Goal: Task Accomplishment & Management: Manage account settings

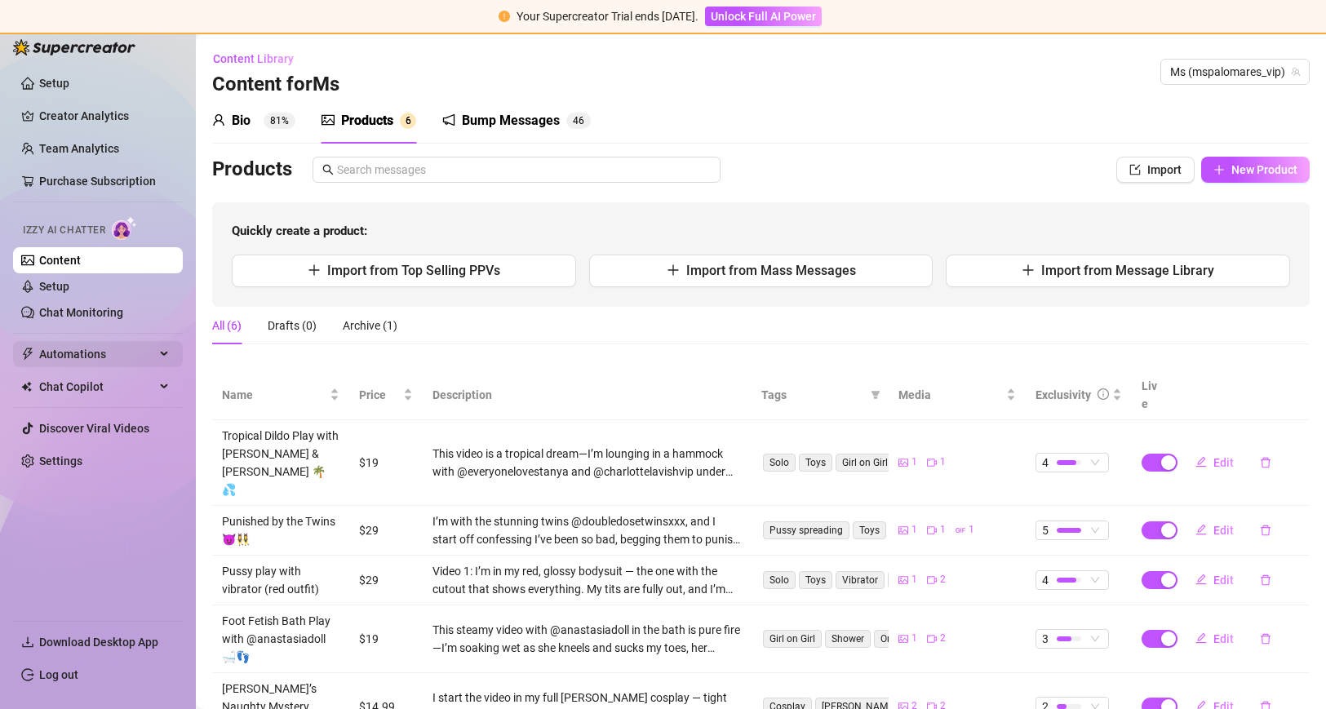
click at [128, 355] on span "Automations" at bounding box center [97, 354] width 116 height 26
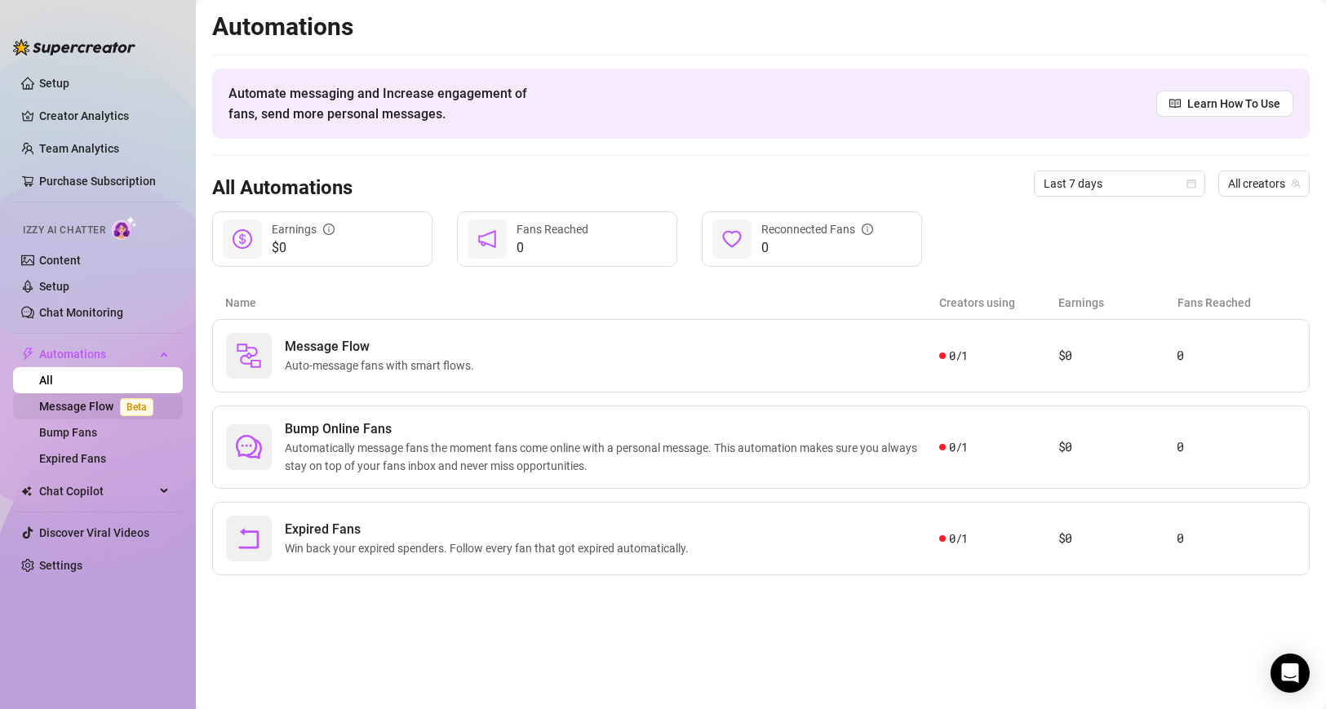
click at [94, 408] on link "Message Flow Beta" at bounding box center [99, 406] width 121 height 13
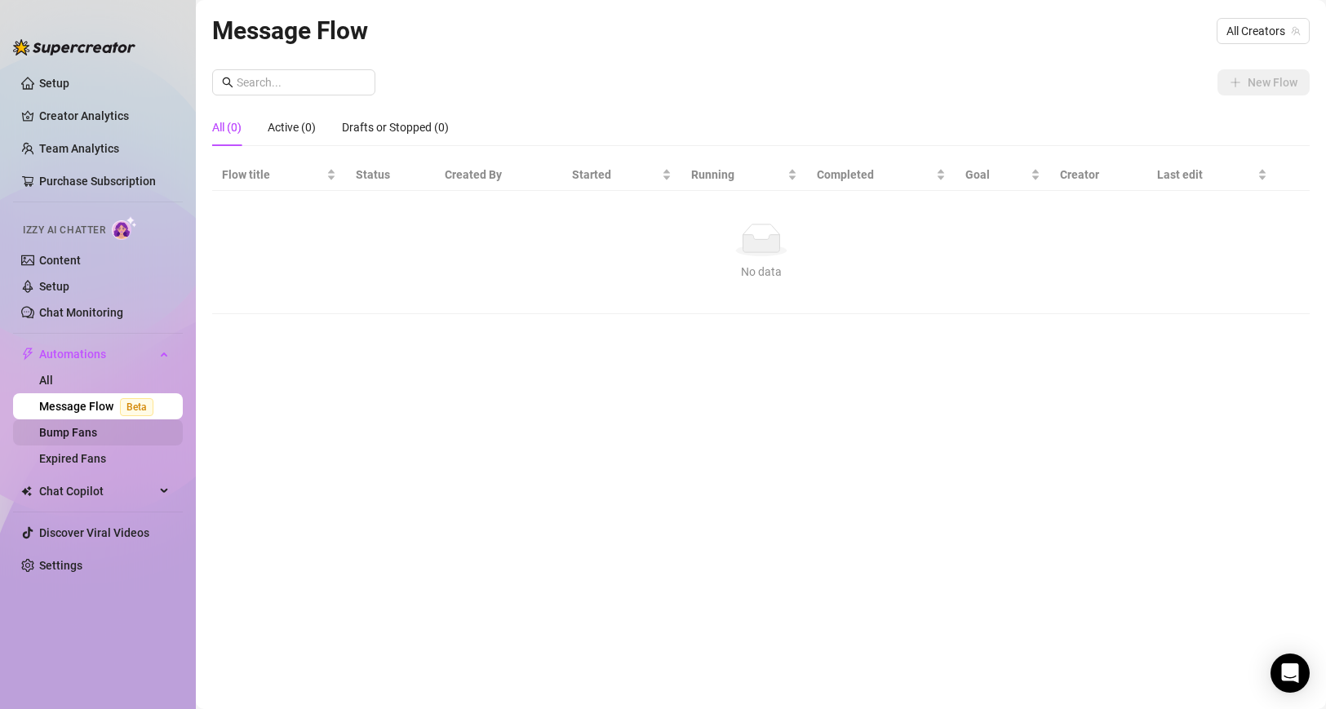
click at [97, 434] on link "Bump Fans" at bounding box center [68, 432] width 58 height 13
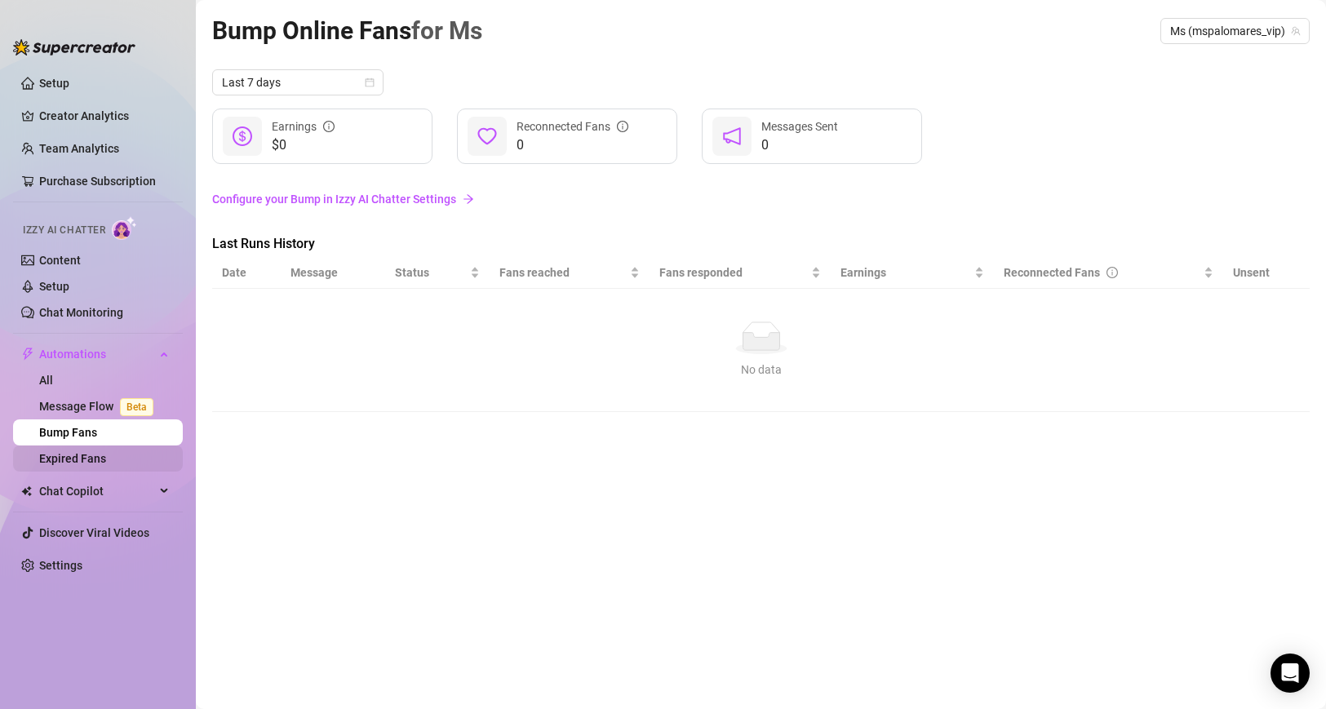
click at [106, 464] on link "Expired Fans" at bounding box center [72, 458] width 67 height 13
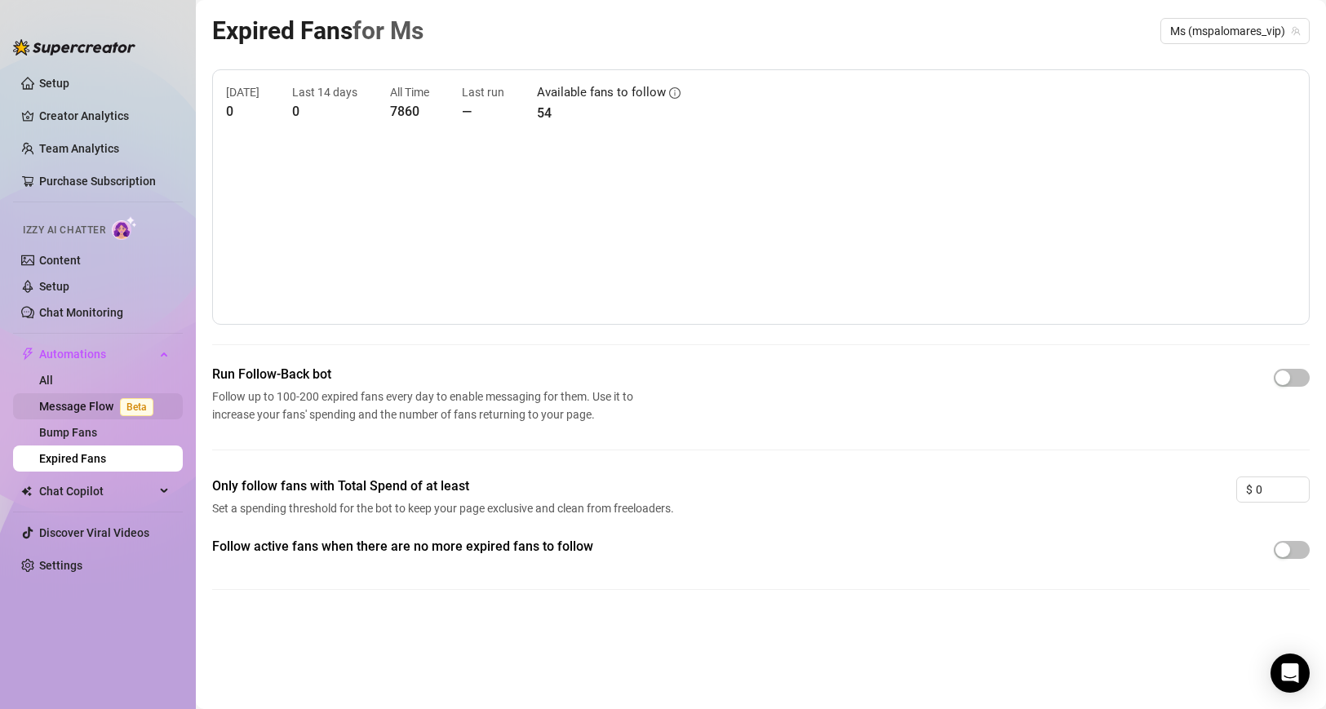
click at [51, 405] on link "Message Flow Beta" at bounding box center [99, 406] width 121 height 13
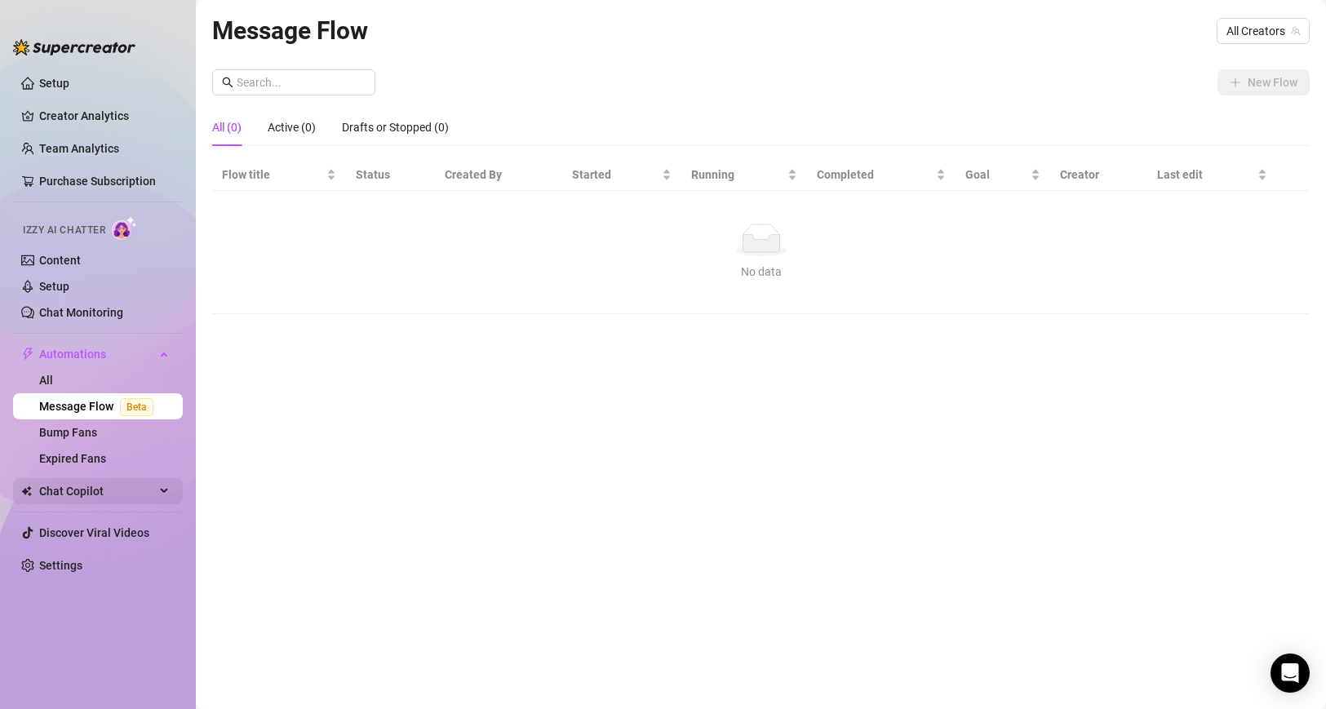
click at [166, 491] on icon at bounding box center [166, 491] width 8 height 0
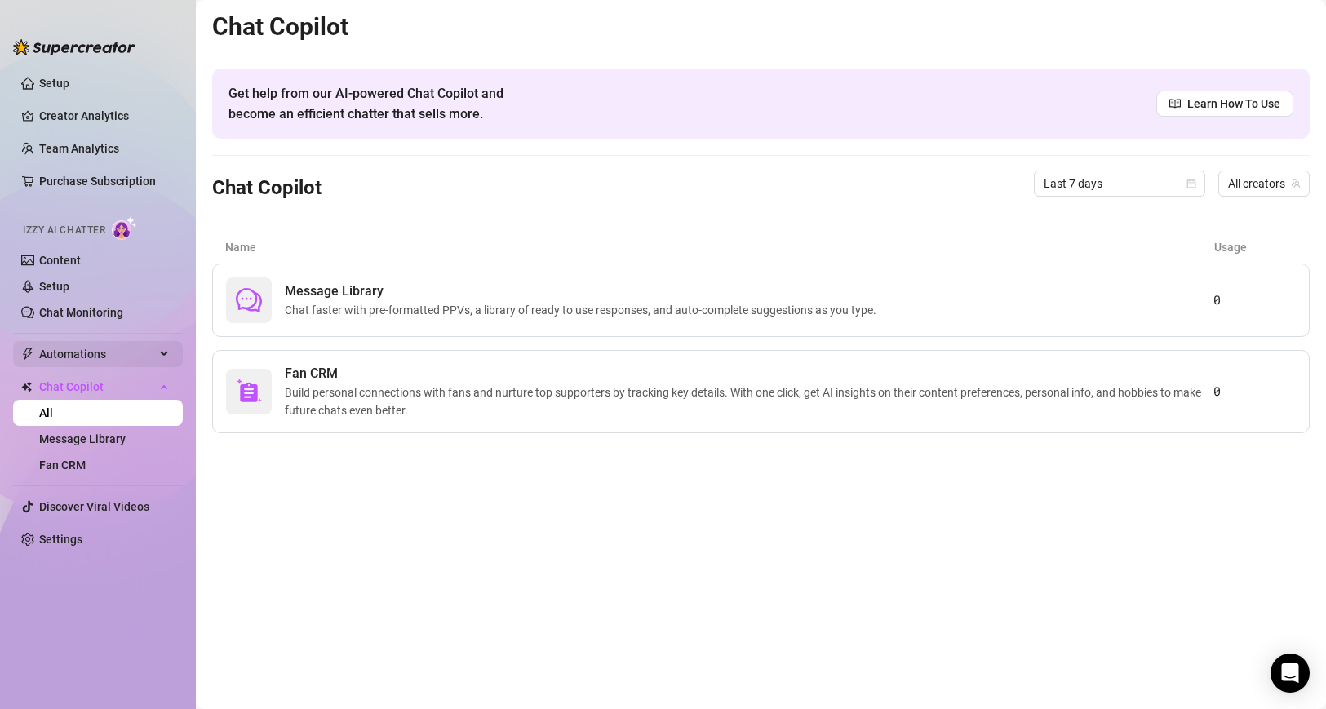
click at [161, 353] on div "Automations" at bounding box center [98, 354] width 170 height 26
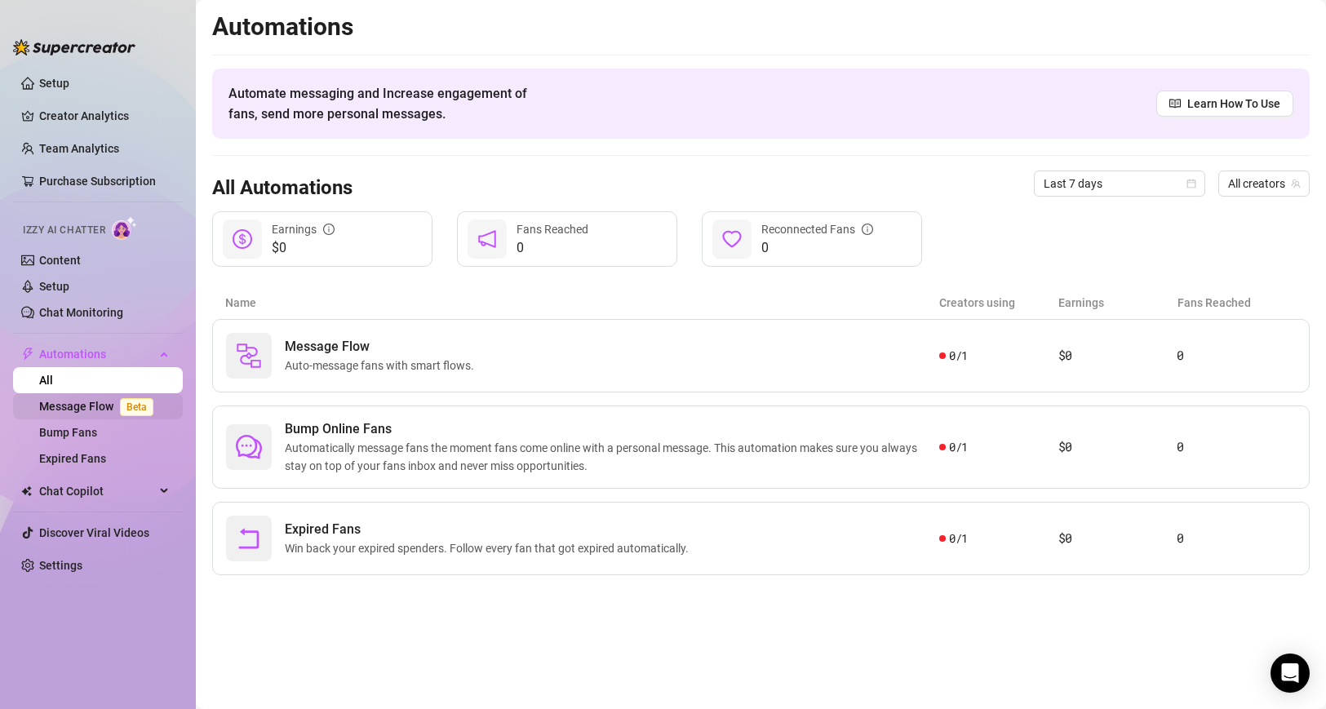
click at [94, 405] on link "Message Flow Beta" at bounding box center [99, 406] width 121 height 13
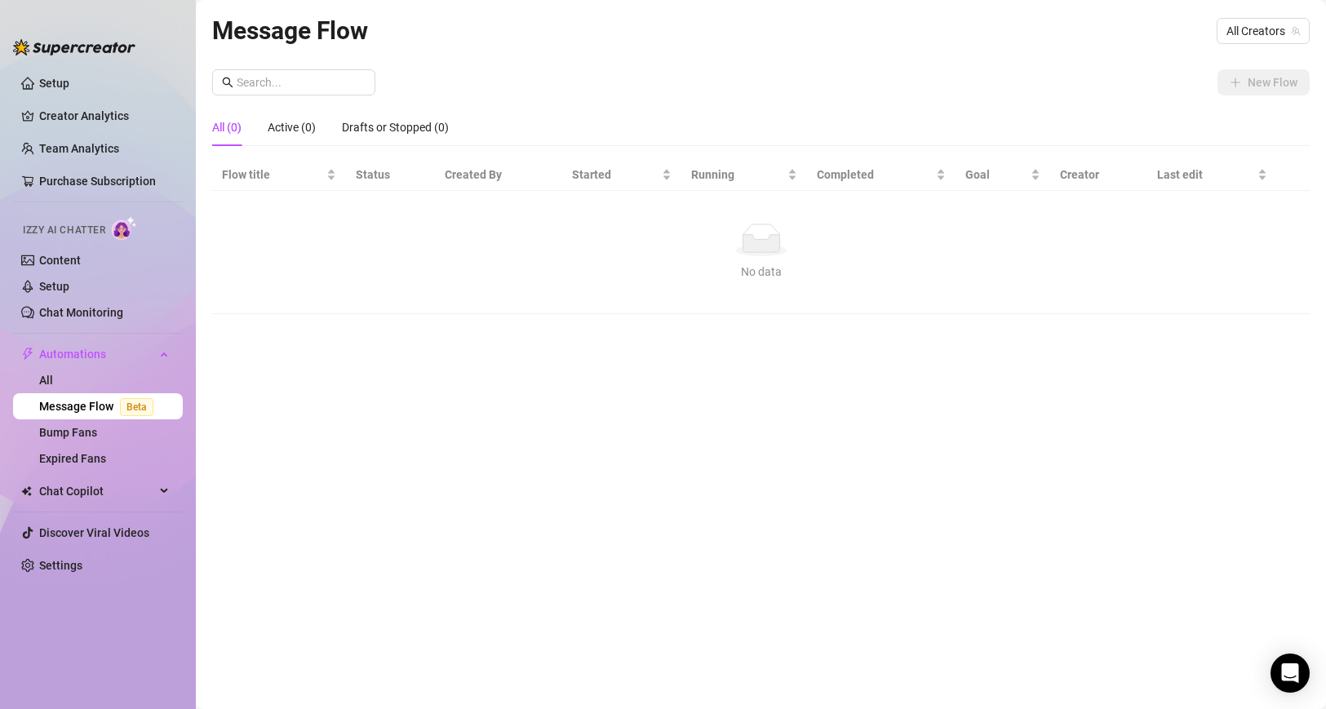
click at [981, 76] on div "New Flow" at bounding box center [761, 82] width 1098 height 26
click at [69, 77] on link "Setup" at bounding box center [54, 83] width 30 height 13
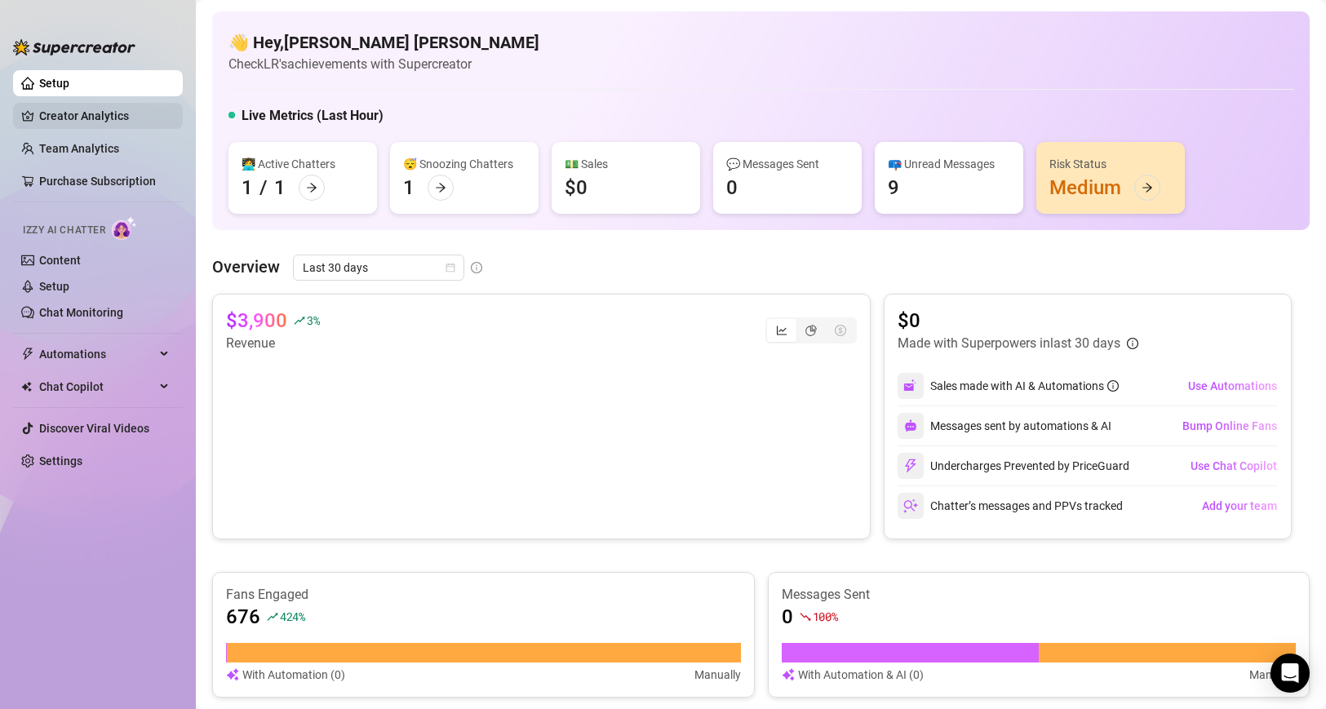
click at [102, 116] on link "Creator Analytics" at bounding box center [104, 116] width 131 height 26
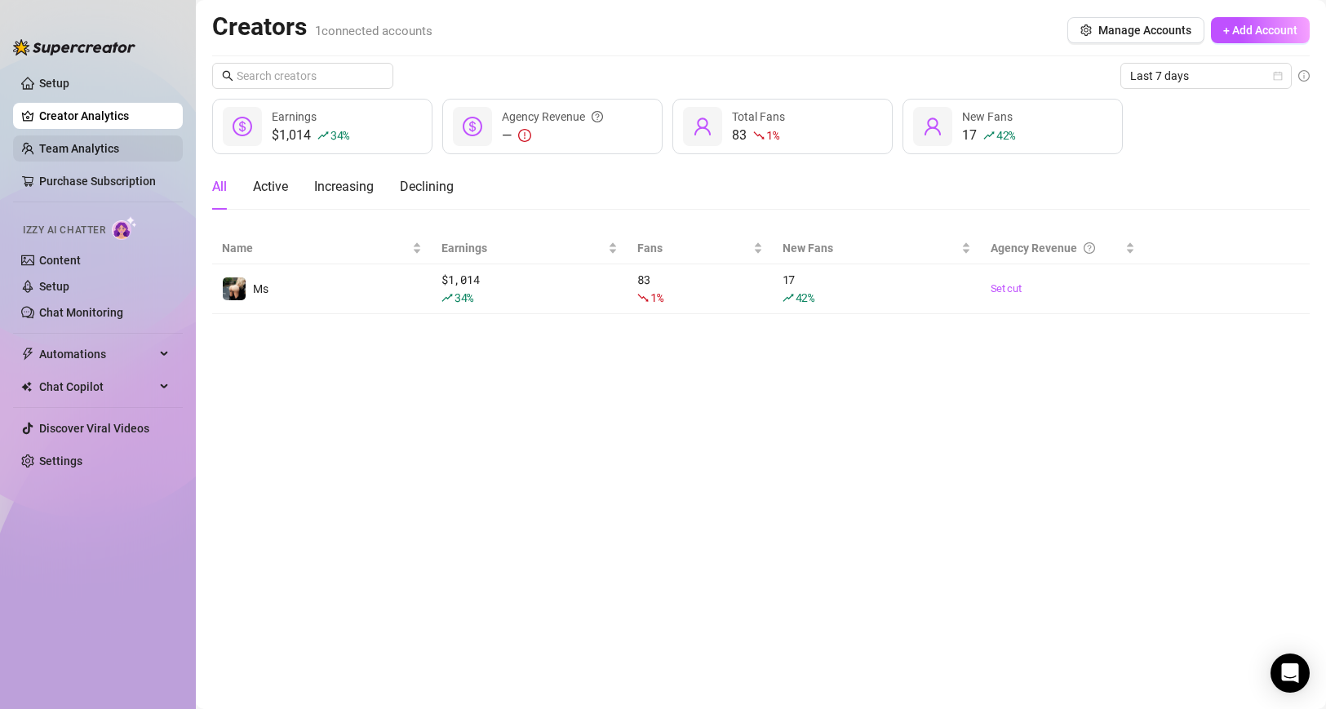
click at [100, 144] on link "Team Analytics" at bounding box center [79, 148] width 80 height 13
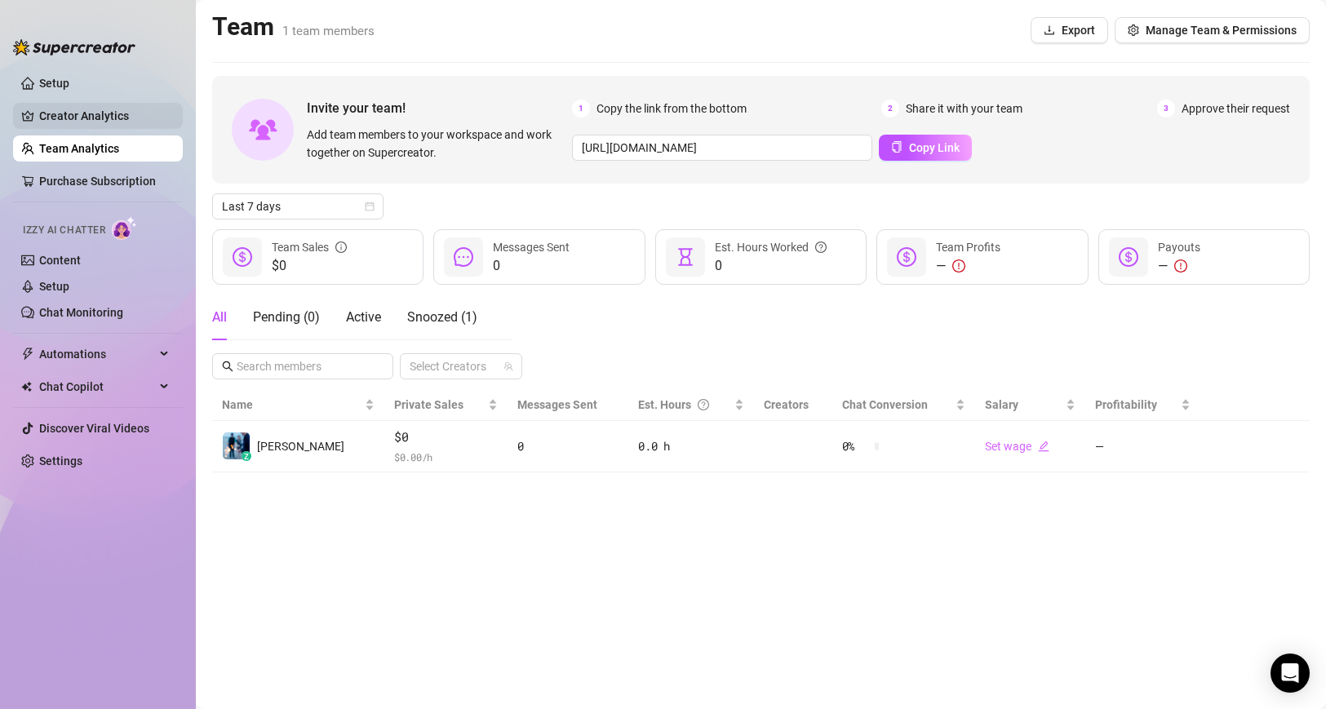
click at [99, 114] on link "Creator Analytics" at bounding box center [104, 116] width 131 height 26
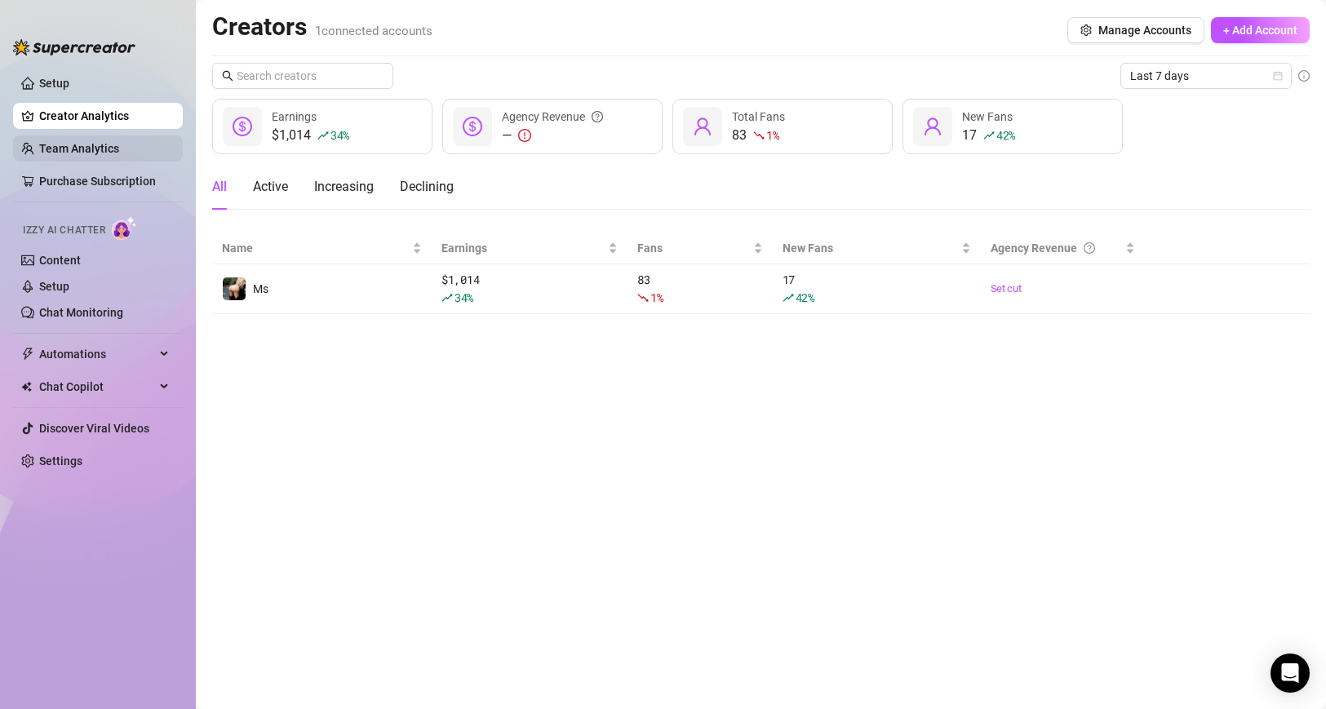
click at [103, 144] on link "Team Analytics" at bounding box center [79, 148] width 80 height 13
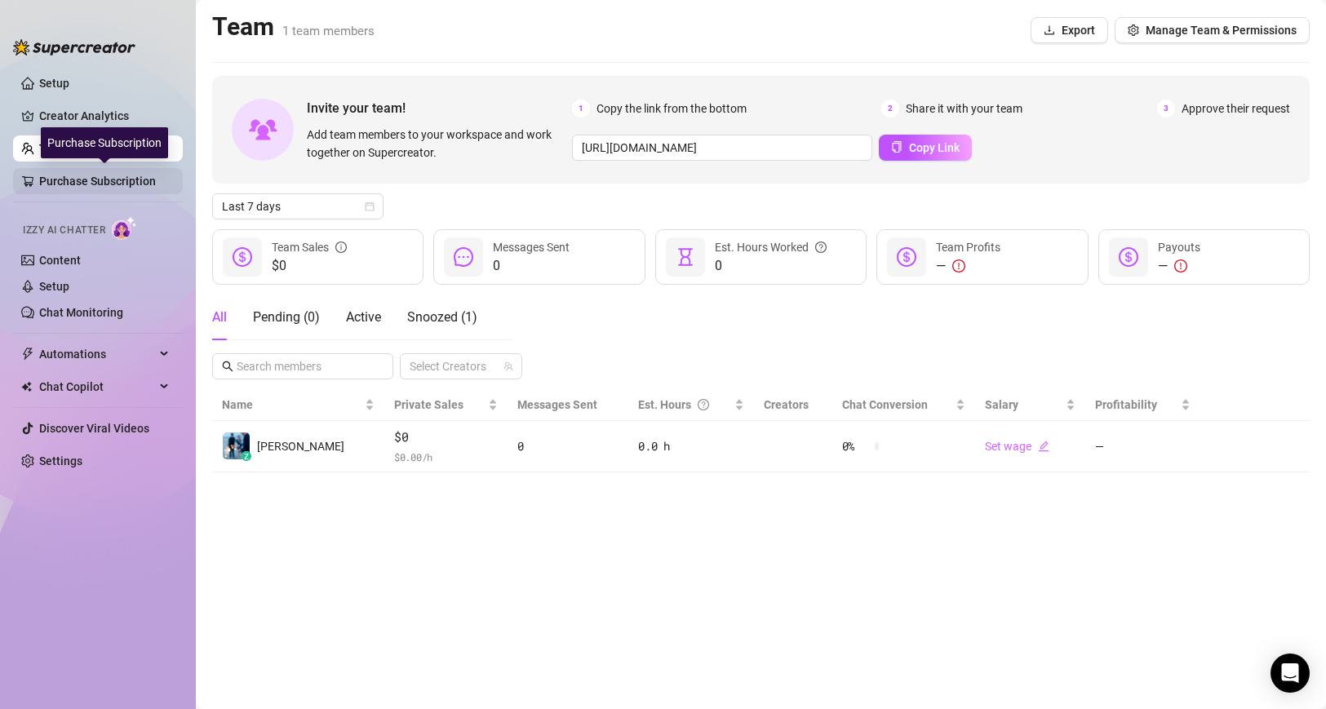
click at [122, 181] on link "Purchase Subscription" at bounding box center [104, 181] width 131 height 26
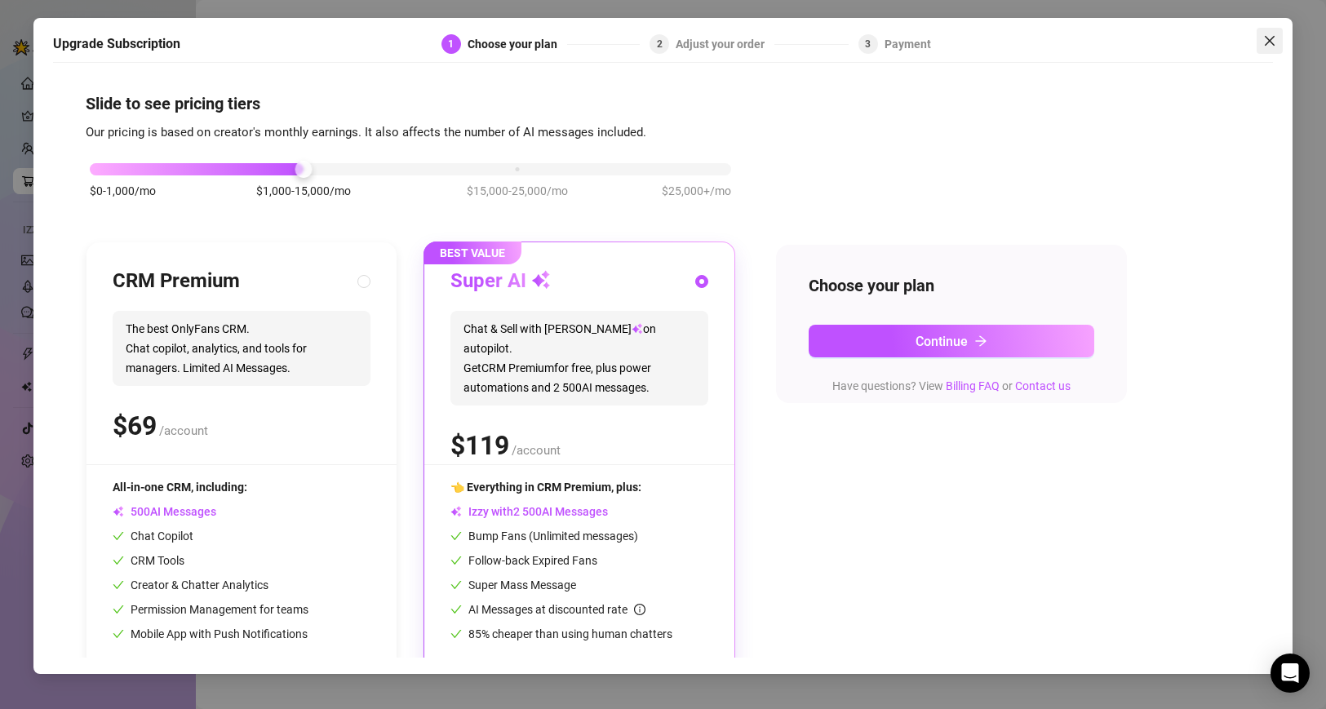
click at [1274, 38] on icon "close" at bounding box center [1269, 40] width 13 height 13
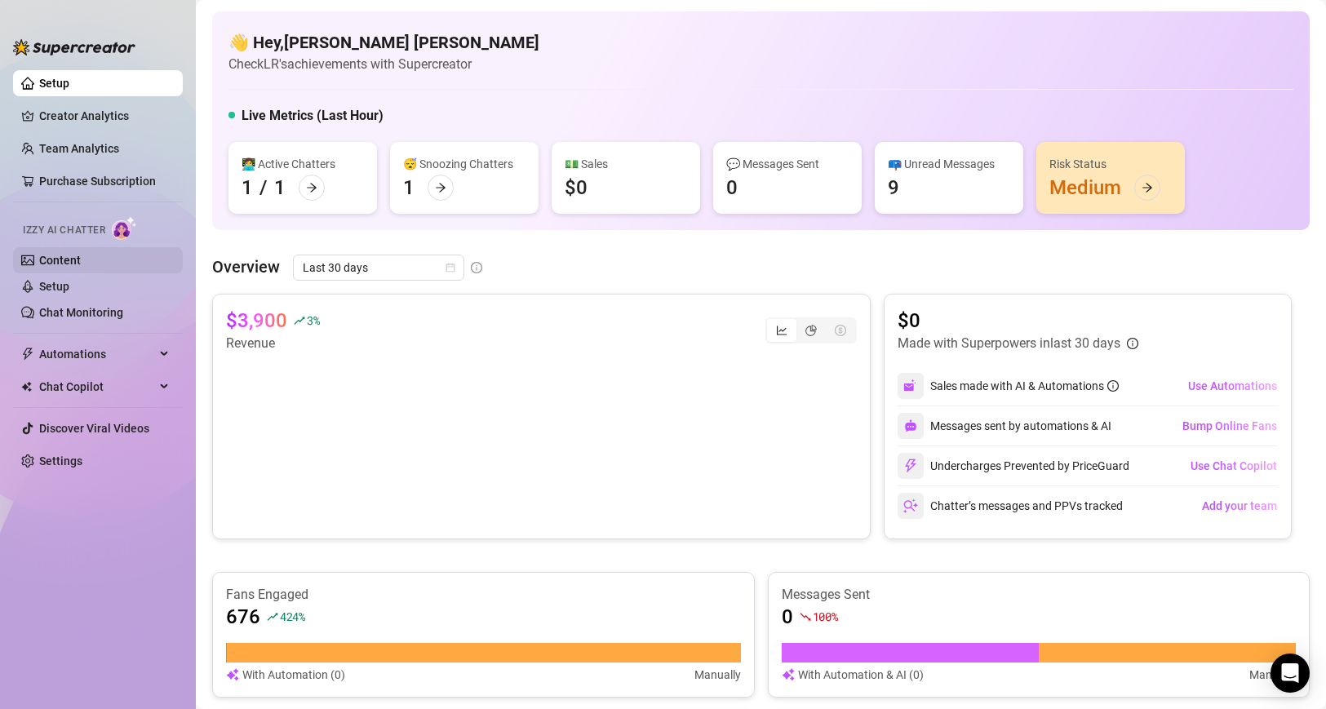
click at [81, 263] on link "Content" at bounding box center [60, 260] width 42 height 13
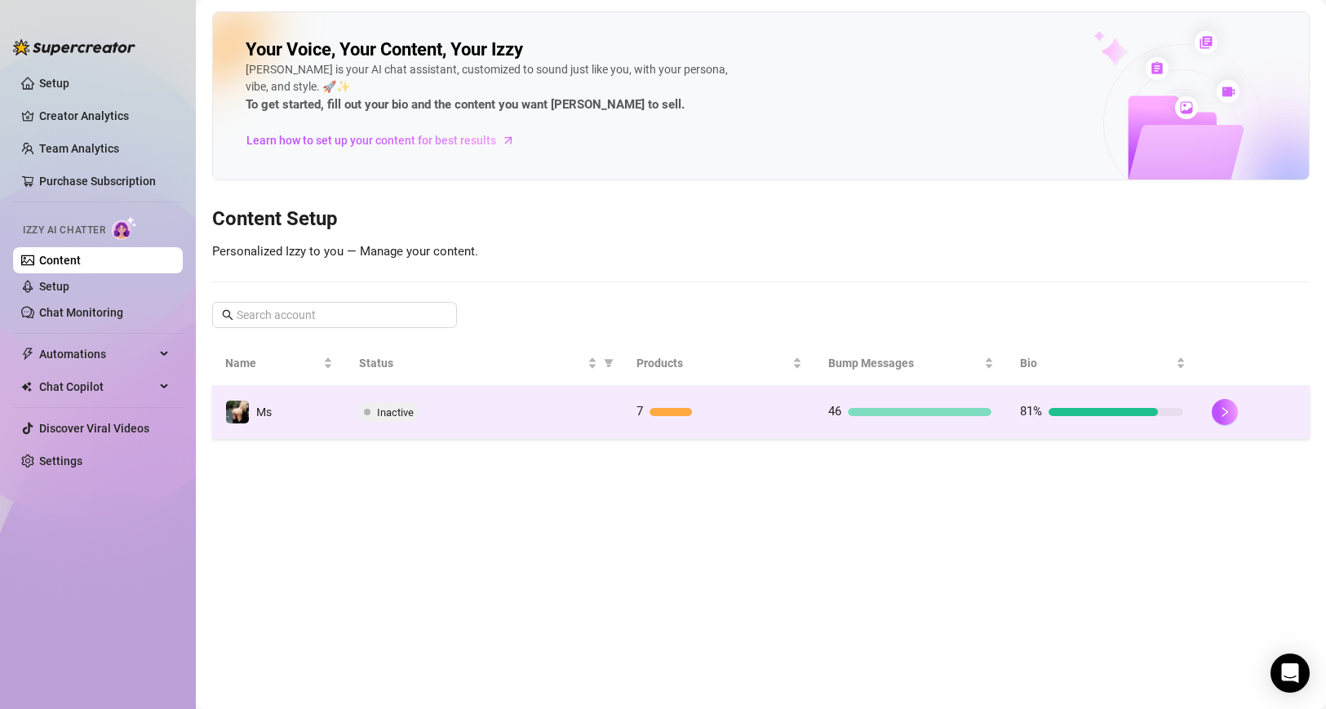
click at [659, 409] on div at bounding box center [671, 412] width 42 height 8
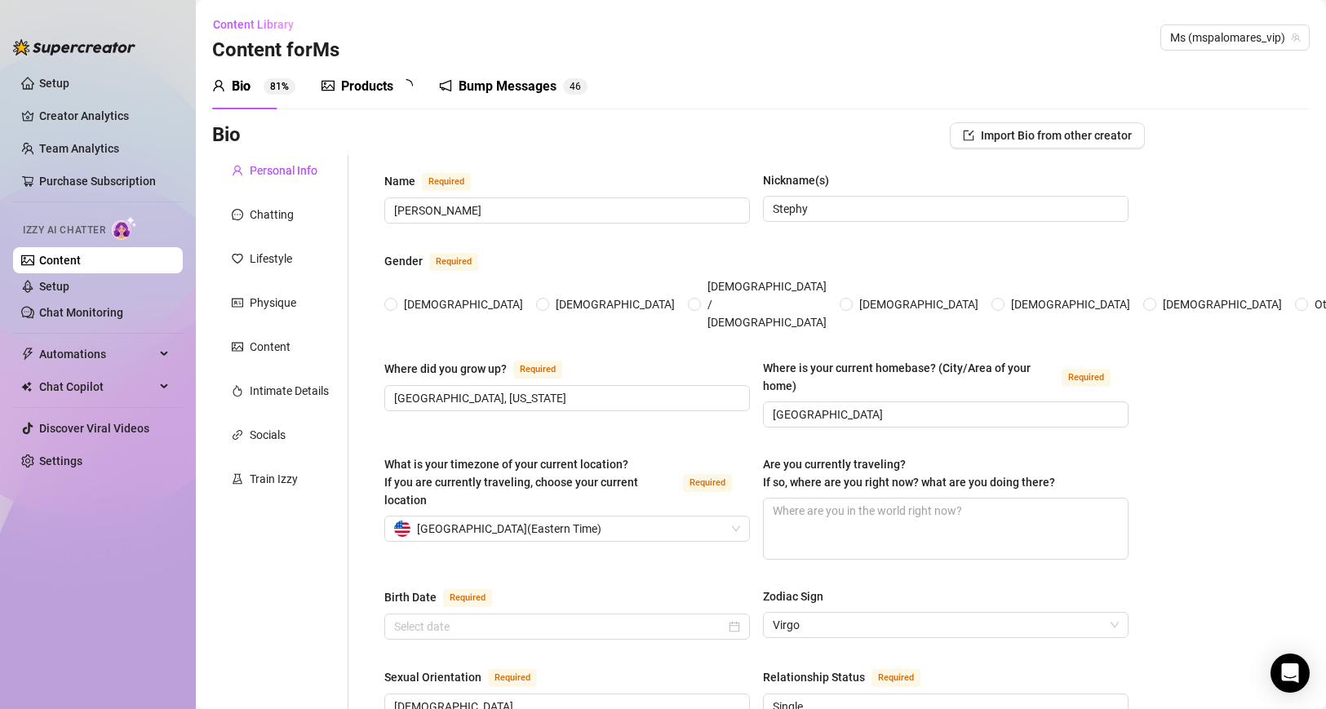
radio input "true"
type input "August 8th, 1995"
click at [340, 98] on div "Products 6" at bounding box center [369, 87] width 95 height 46
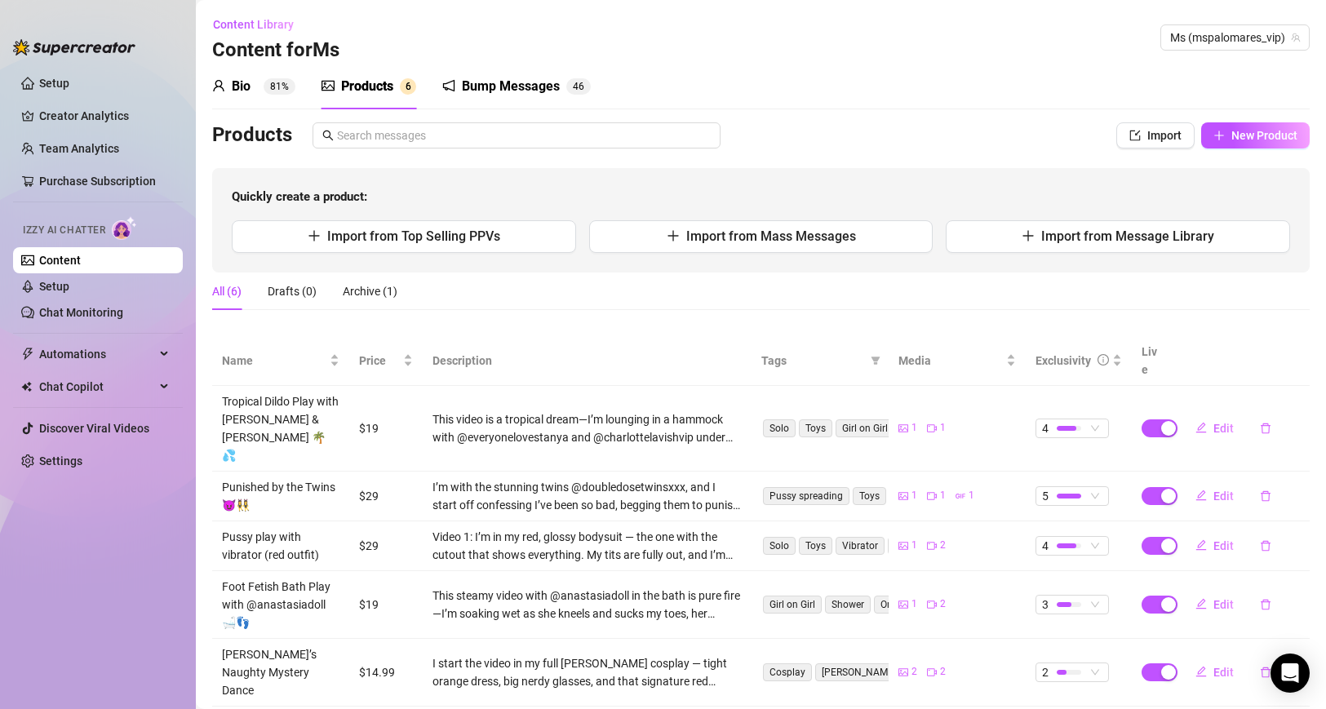
click at [761, 63] on div "Content Library Content for Ms Ms (mspalomares_vip)" at bounding box center [761, 37] width 1098 height 52
click at [770, 202] on span "Quickly create a product:" at bounding box center [761, 198] width 1059 height 20
click at [69, 280] on link "Setup" at bounding box center [54, 286] width 30 height 13
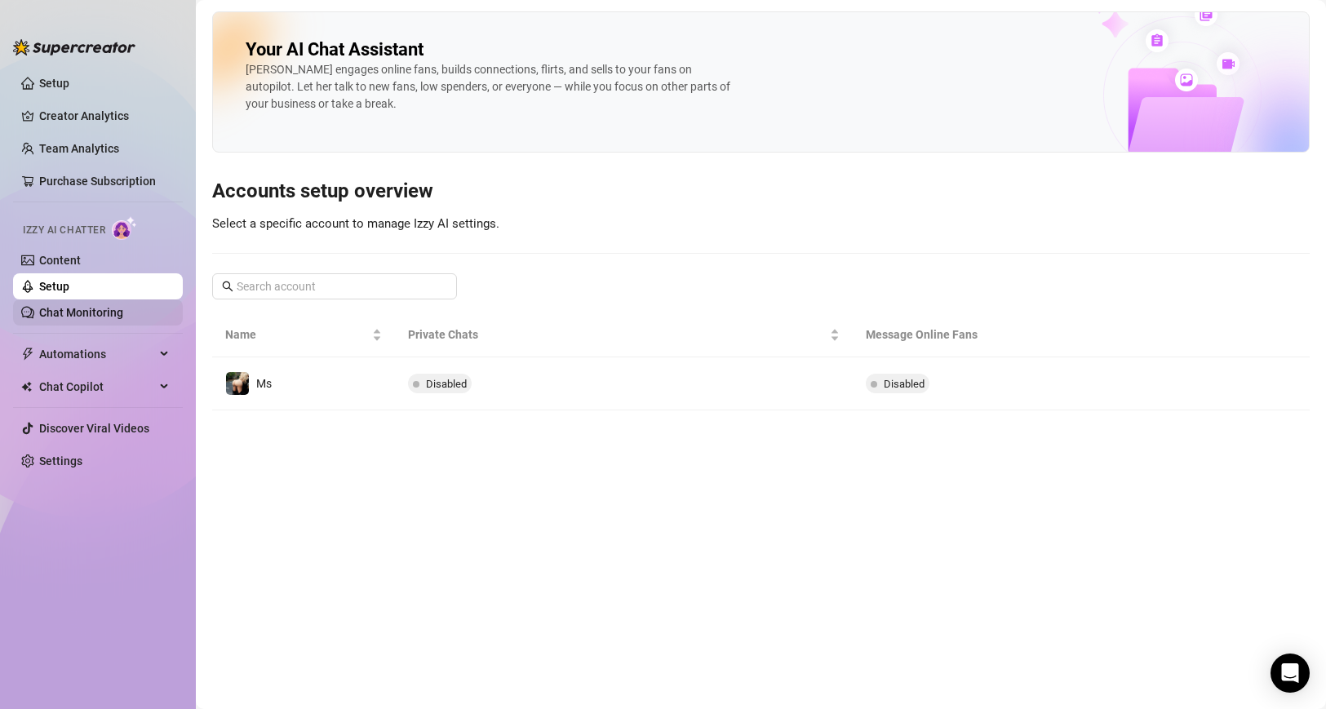
click at [123, 311] on link "Chat Monitoring" at bounding box center [81, 312] width 84 height 13
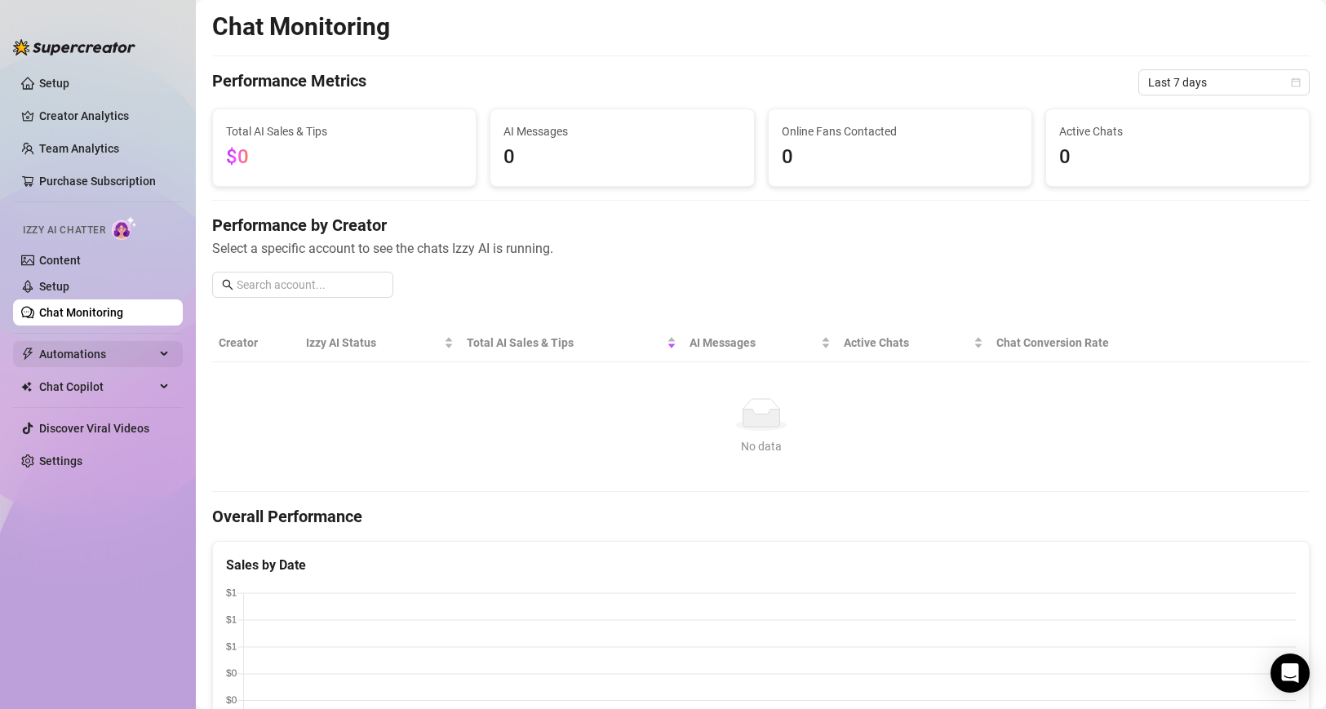
click at [132, 356] on span "Automations" at bounding box center [97, 354] width 116 height 26
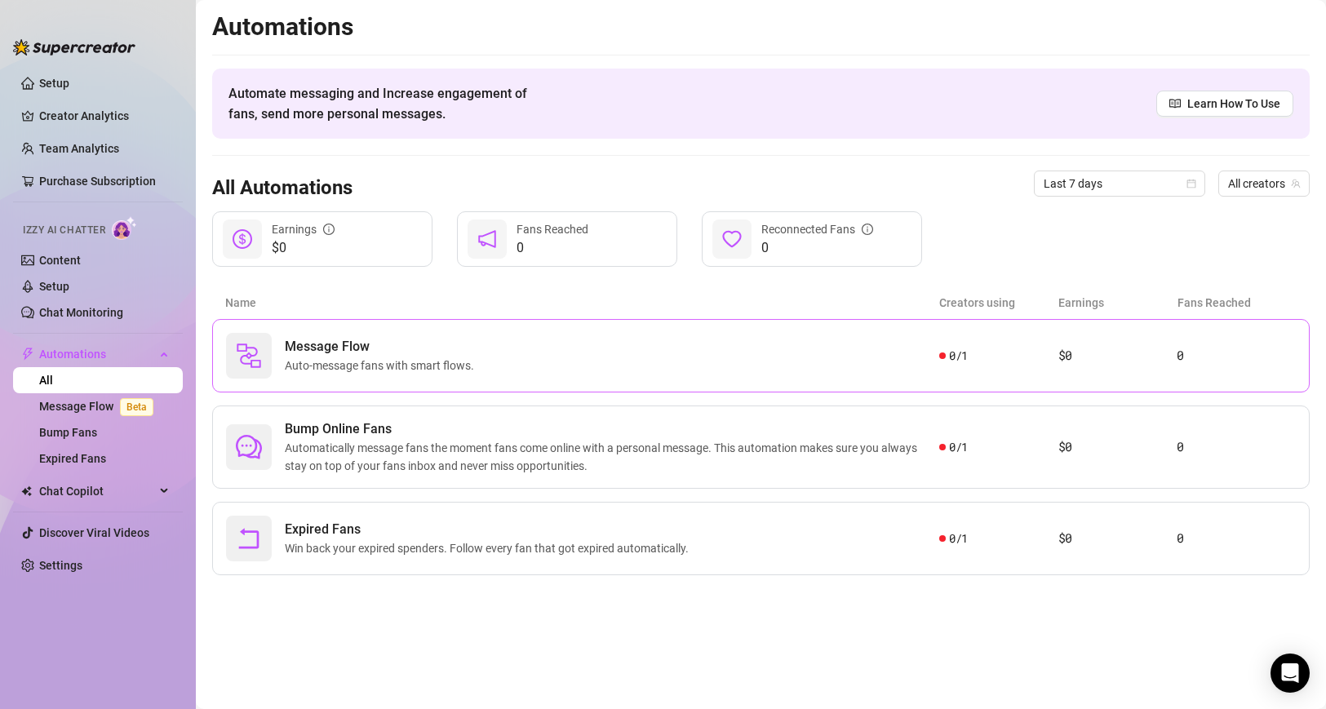
click at [380, 363] on span "Auto-message fans with smart flows." at bounding box center [383, 366] width 196 height 18
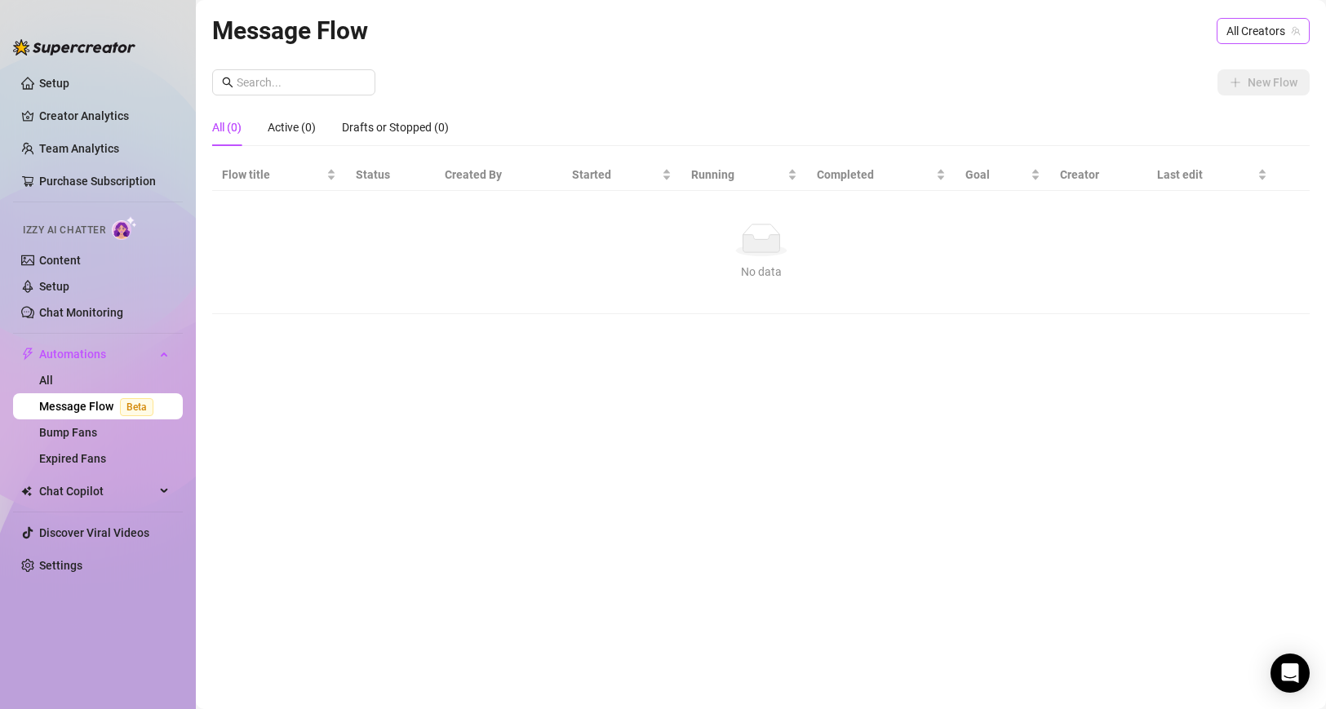
click at [1266, 20] on span "All Creators" at bounding box center [1263, 31] width 73 height 24
click at [1228, 87] on span "( mspalomares_vip )" at bounding box center [1248, 91] width 97 height 18
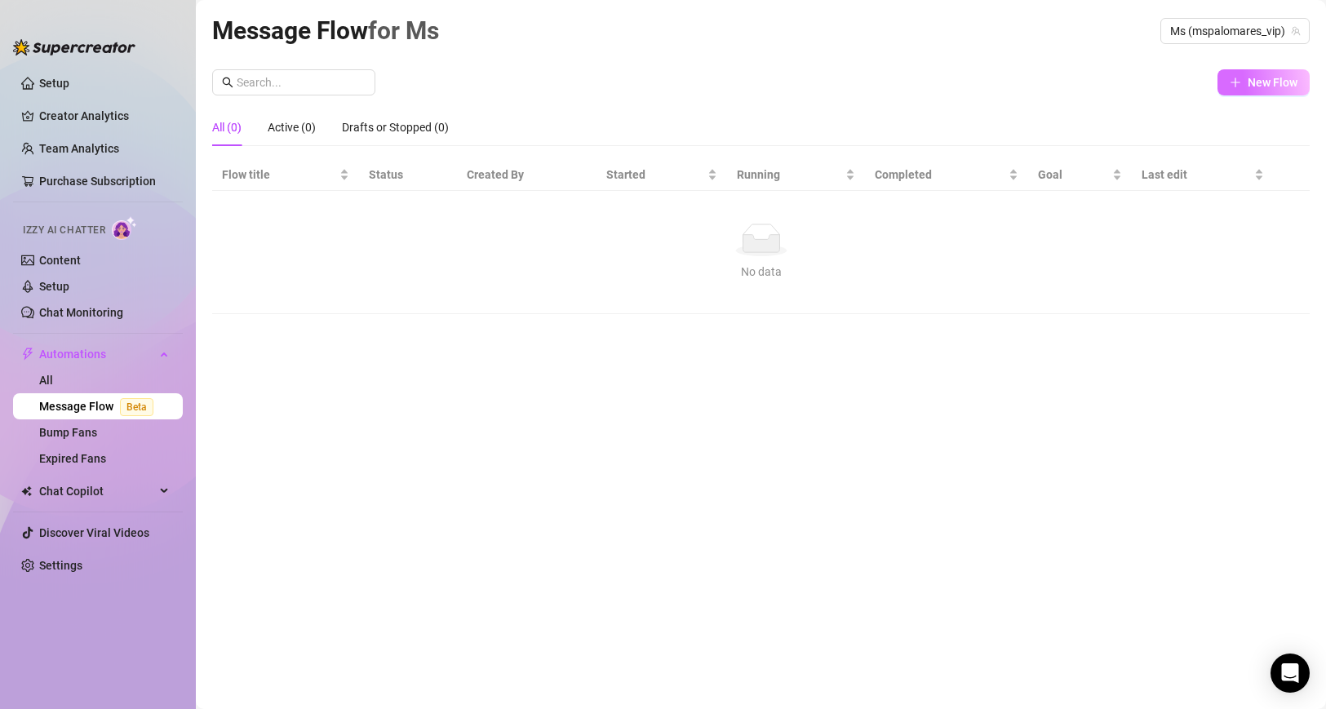
click at [1266, 89] on button "New Flow" at bounding box center [1264, 82] width 92 height 26
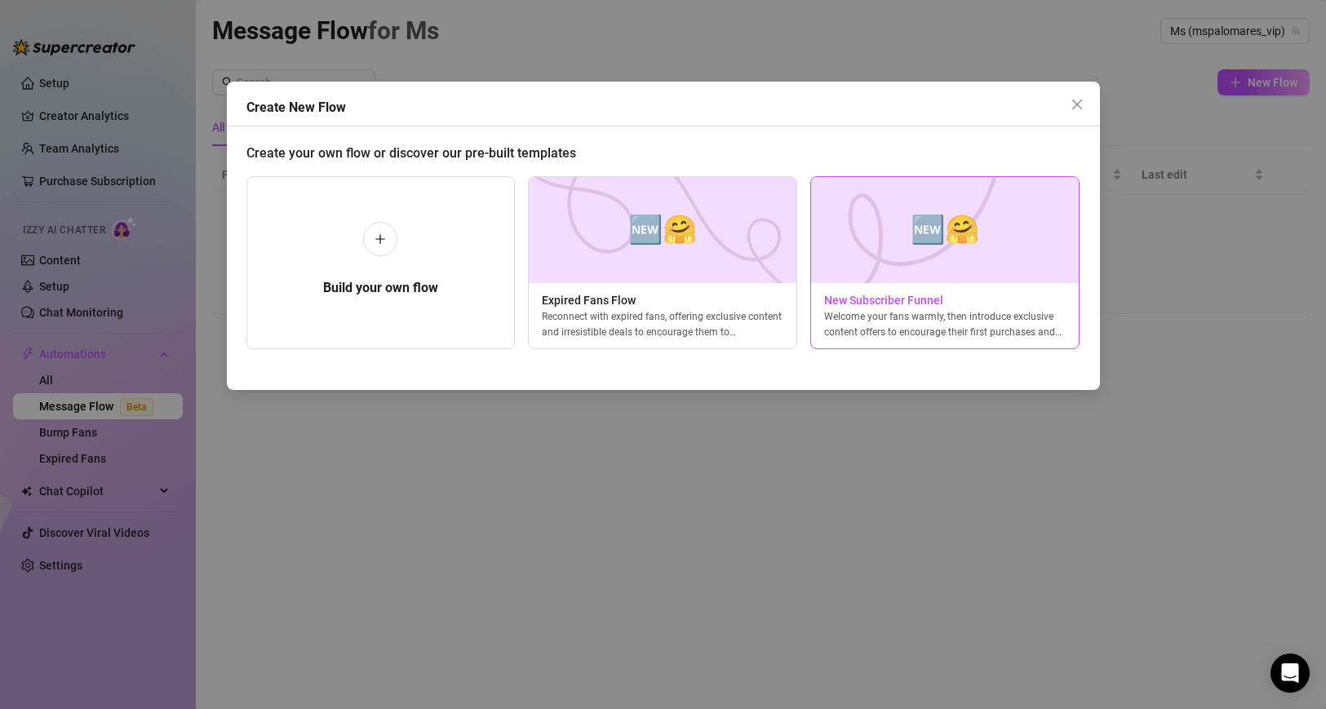
click at [962, 318] on div "Welcome your fans warmly, then introduce exclusive content offers to encourage …" at bounding box center [945, 323] width 268 height 29
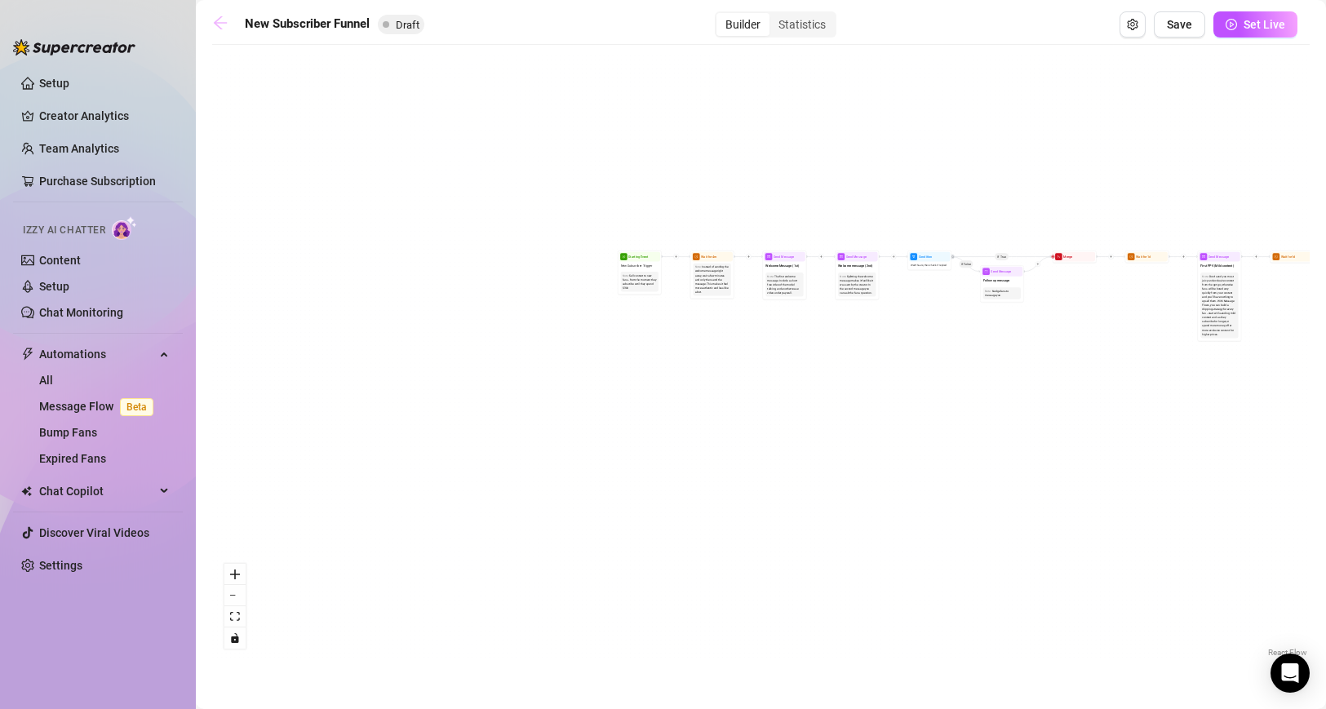
click at [221, 22] on icon "arrow-left" at bounding box center [220, 22] width 13 height 13
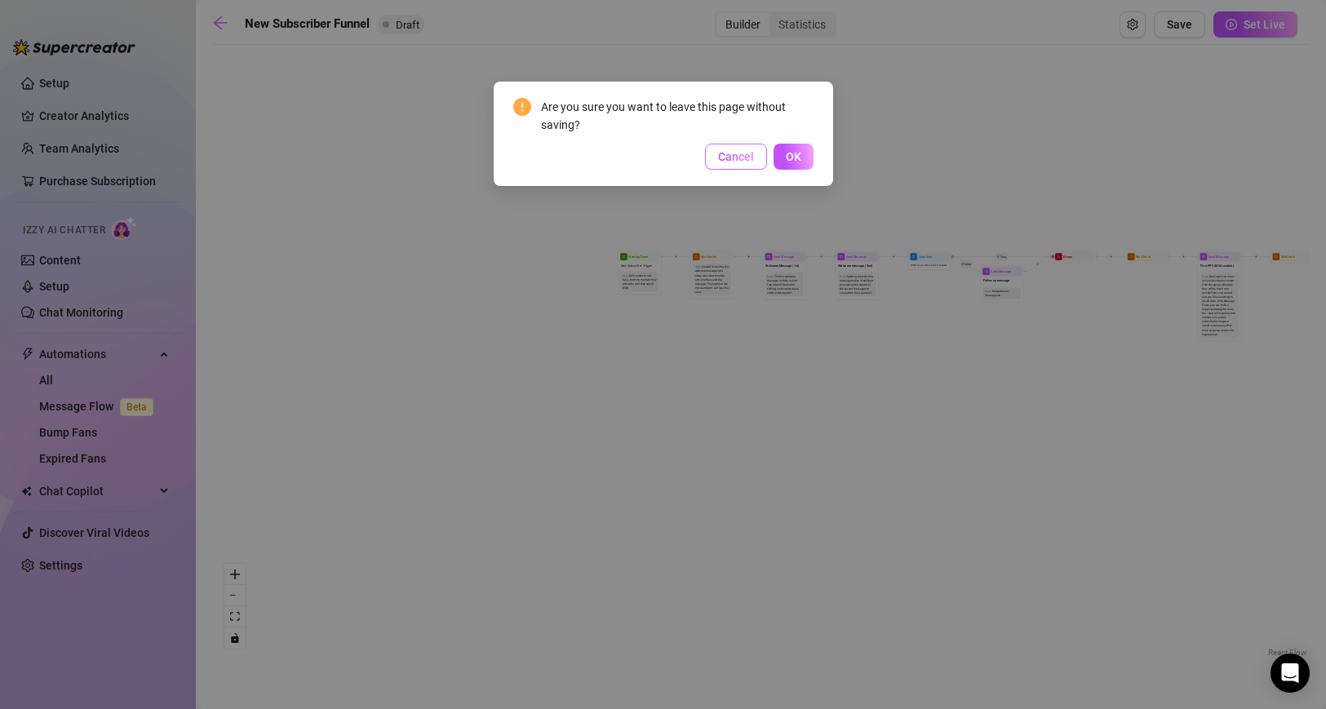
click at [740, 165] on button "Cancel" at bounding box center [736, 157] width 62 height 26
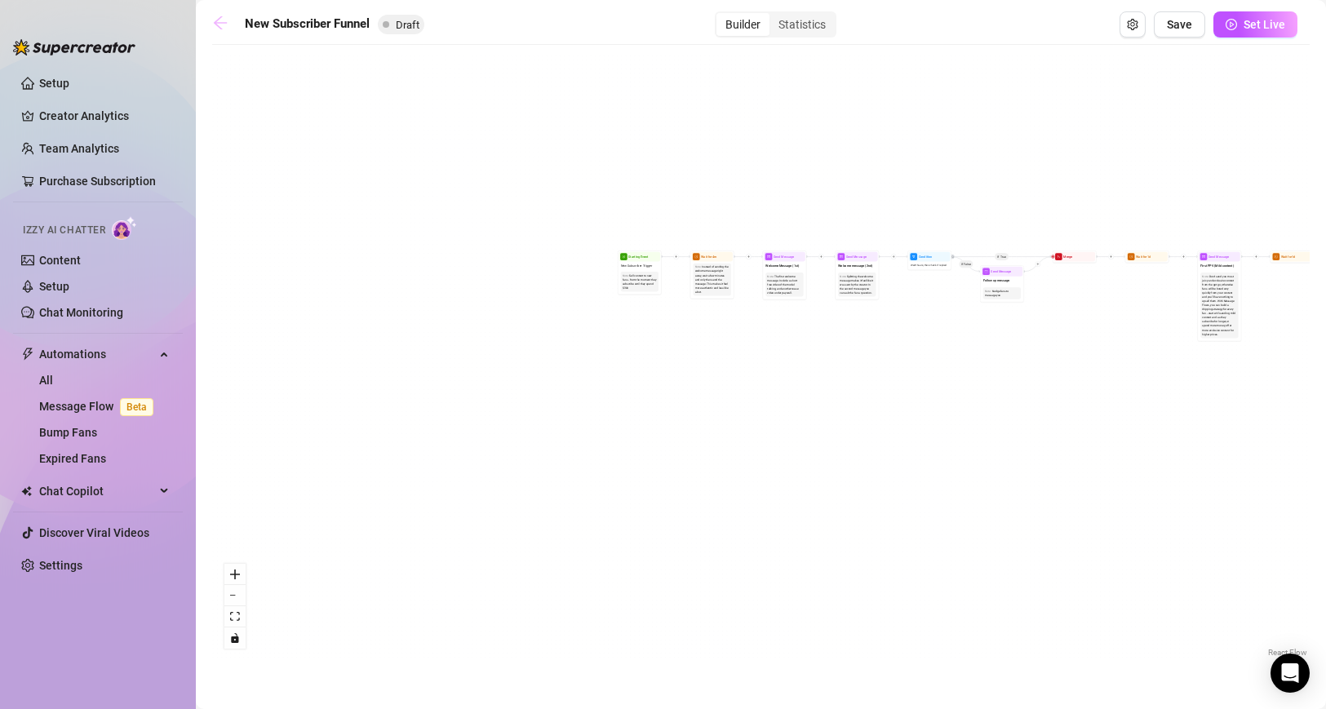
click at [216, 19] on icon "arrow-left" at bounding box center [220, 23] width 16 height 16
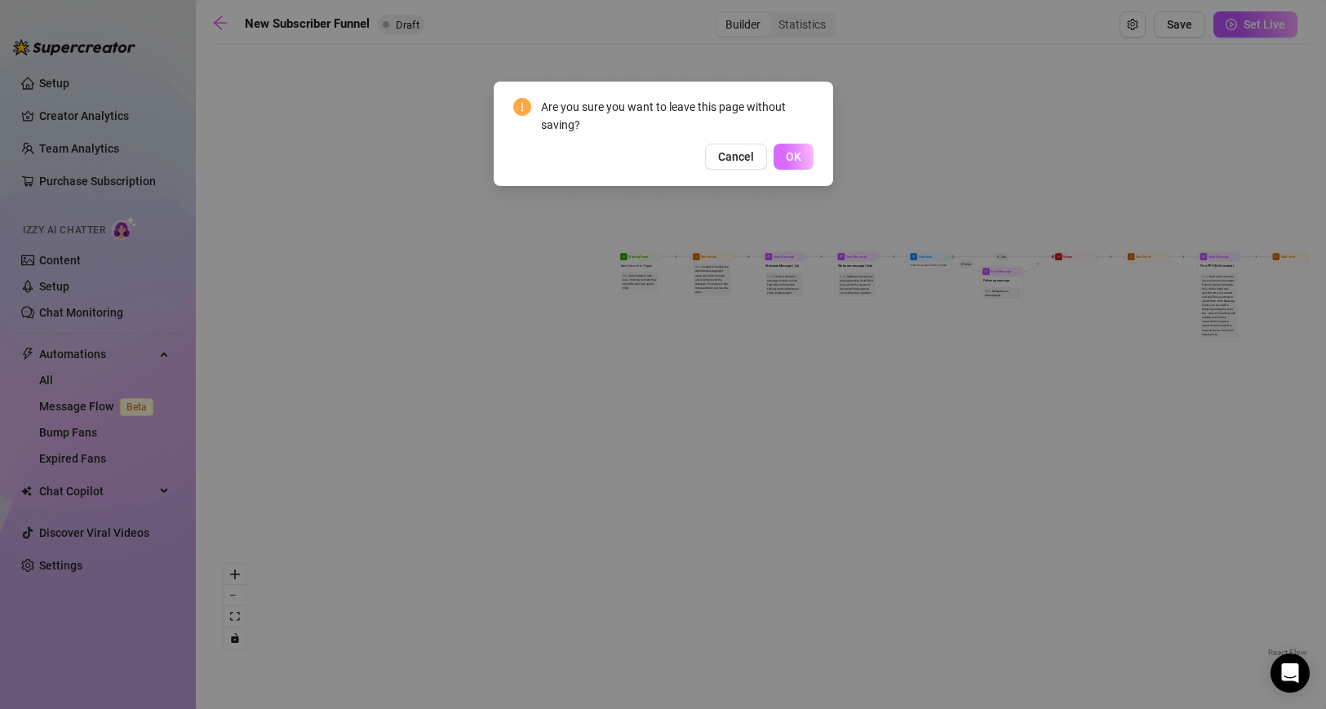
click at [789, 166] on button "OK" at bounding box center [794, 157] width 40 height 26
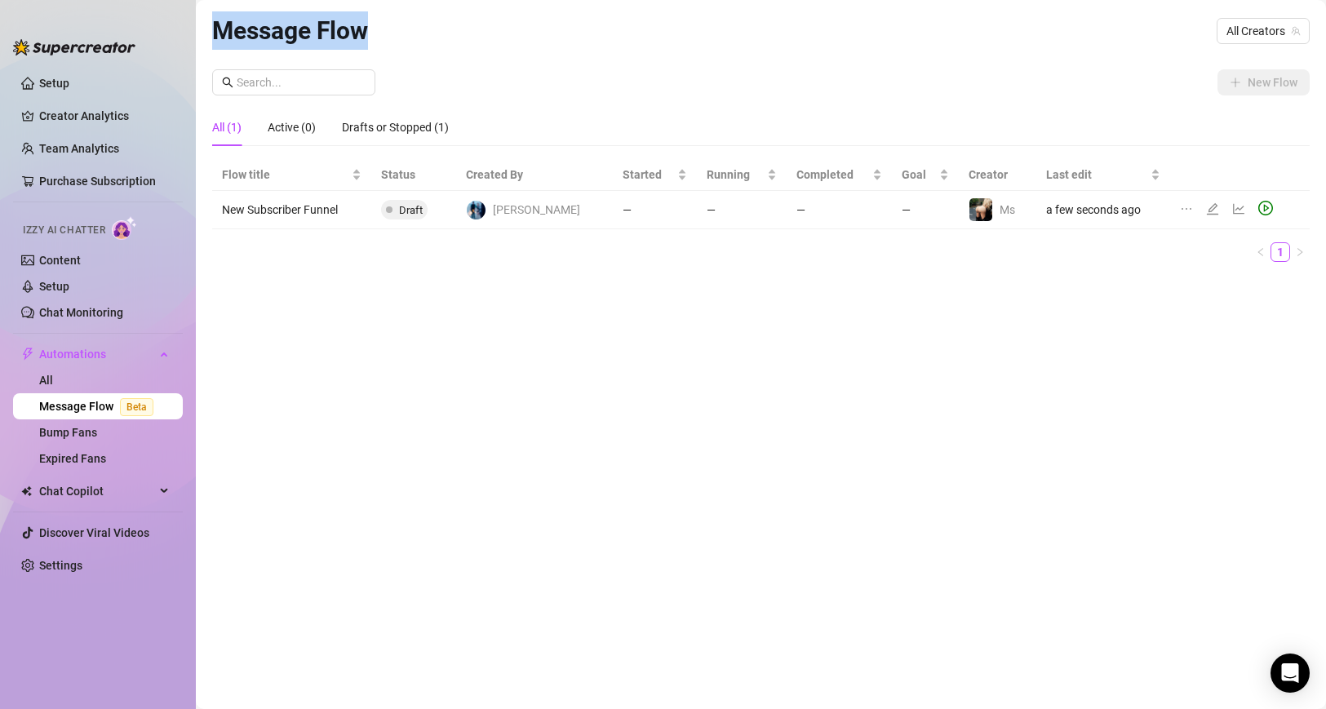
drag, startPoint x: 399, startPoint y: 19, endPoint x: 202, endPoint y: 36, distance: 197.4
click at [202, 36] on main "Message Flow All Creators New Flow All (1) Active (0) Drafts or Stopped (1) Flo…" at bounding box center [761, 354] width 1130 height 709
copy article "Message Flow"
click at [61, 561] on link "Settings" at bounding box center [60, 565] width 43 height 13
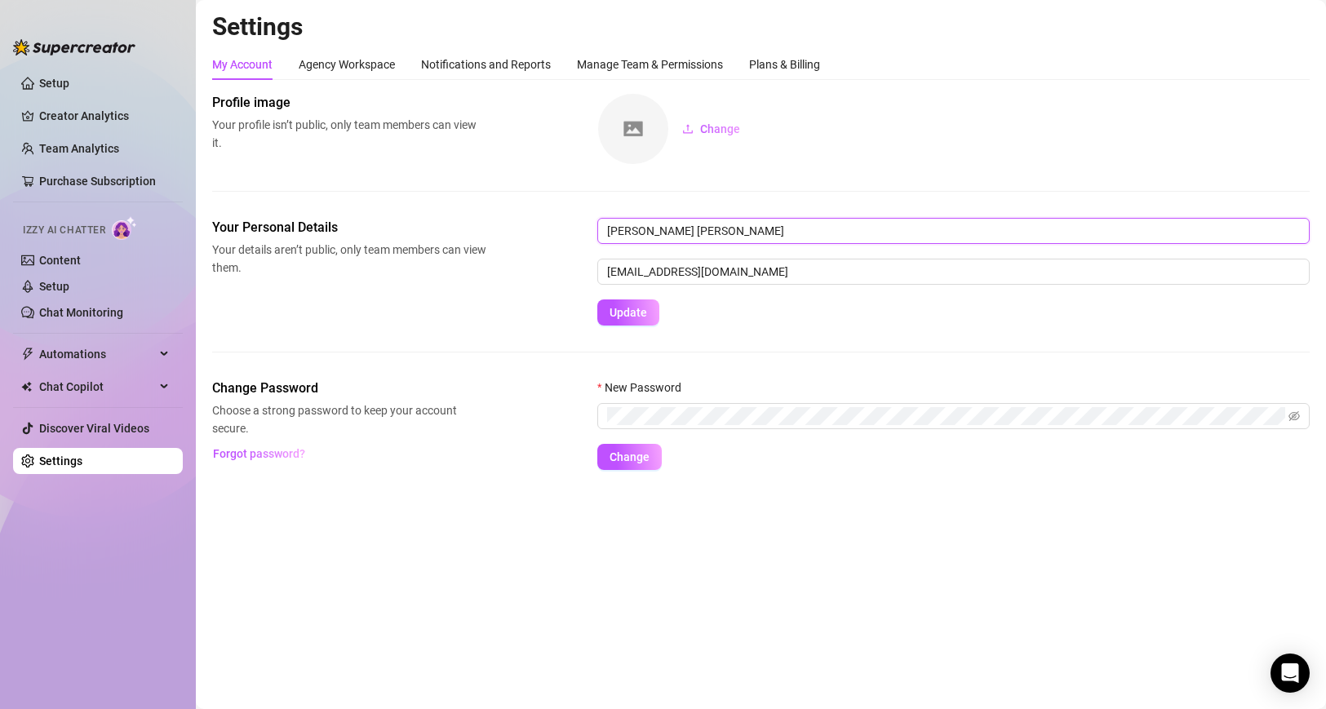
click at [668, 234] on input "[PERSON_NAME] [PERSON_NAME]" at bounding box center [953, 231] width 712 height 26
type input "[PERSON_NAME]"
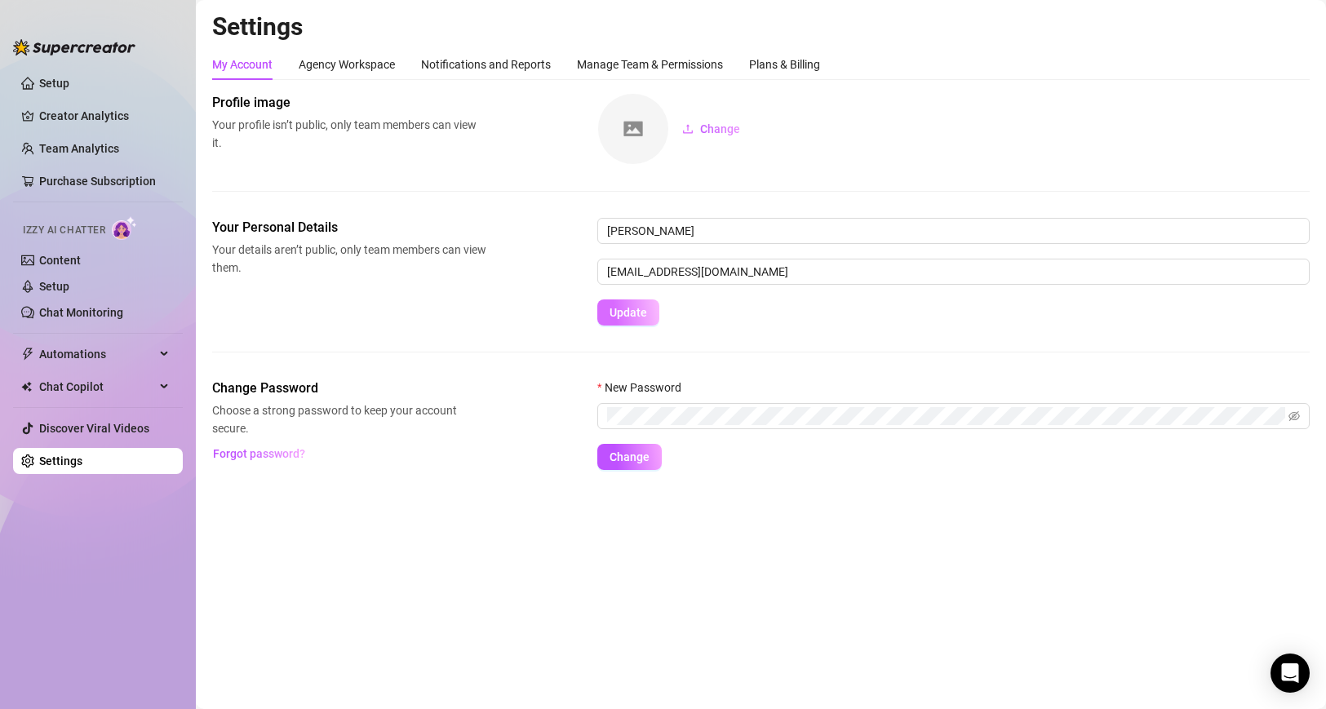
click at [624, 307] on span "Update" at bounding box center [629, 312] width 38 height 13
click at [64, 280] on link "Setup" at bounding box center [54, 286] width 30 height 13
